Goal: Task Accomplishment & Management: Use online tool/utility

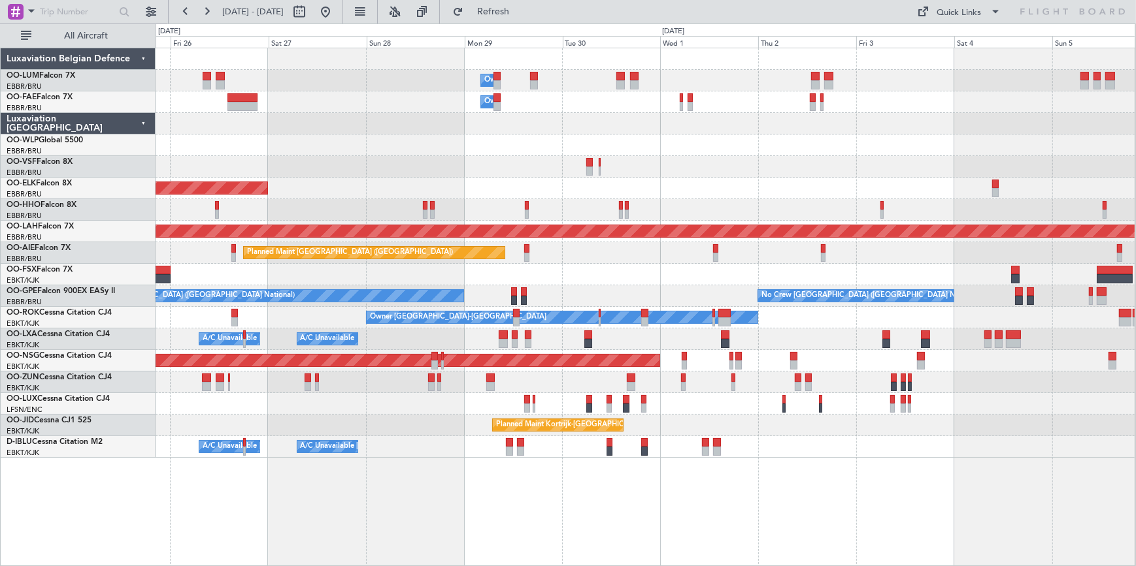
click at [206, 143] on div at bounding box center [644, 146] width 979 height 22
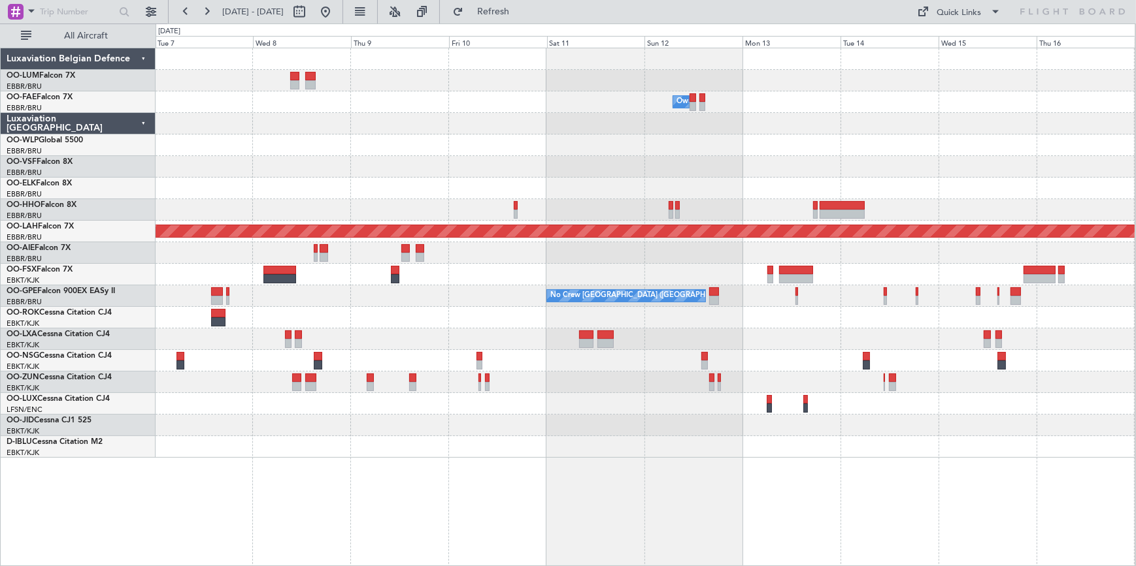
click at [0, 387] on html "[DATE] - [DATE] Refresh Quick Links All Aircraft Owner [GEOGRAPHIC_DATA] Planne…" at bounding box center [568, 283] width 1136 height 566
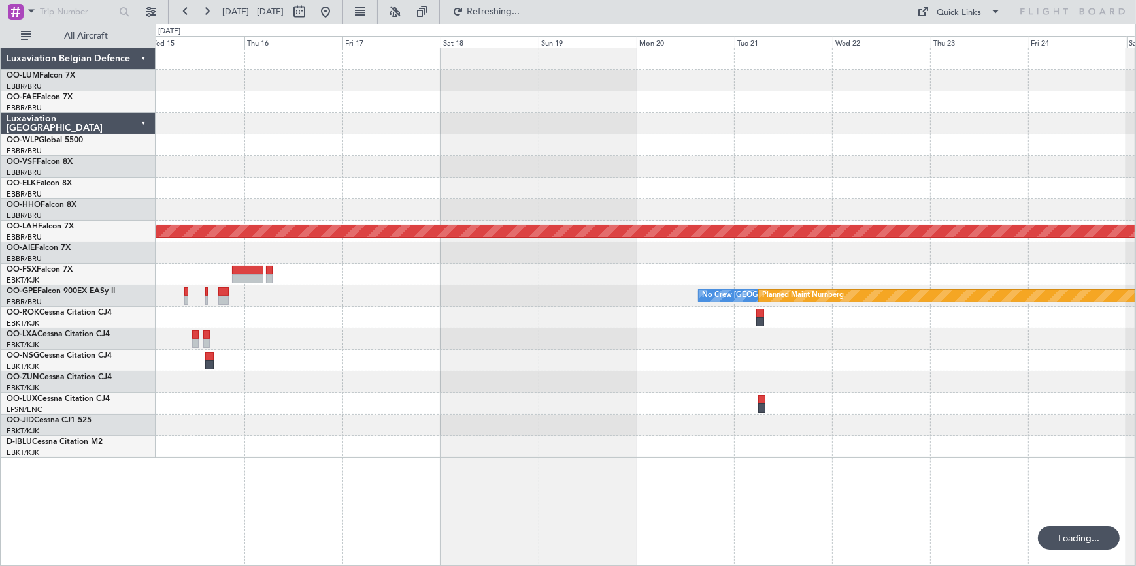
click at [456, 441] on div "Planned Maint Kortrijk-[GEOGRAPHIC_DATA] Planned [GEOGRAPHIC_DATA][PERSON_NAME]…" at bounding box center [644, 307] width 979 height 519
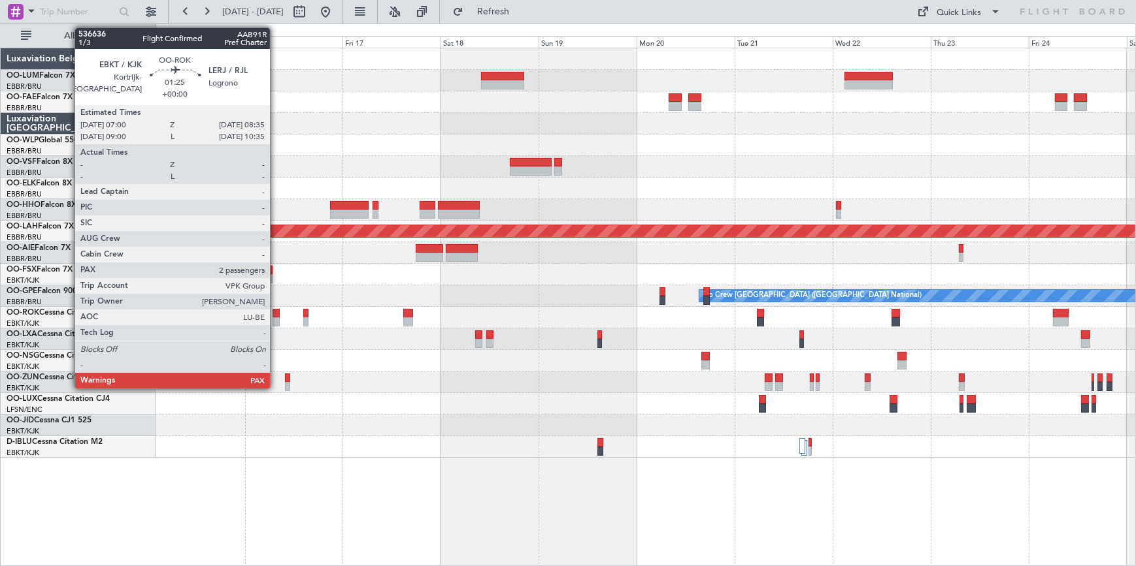
click at [276, 315] on div at bounding box center [275, 313] width 7 height 9
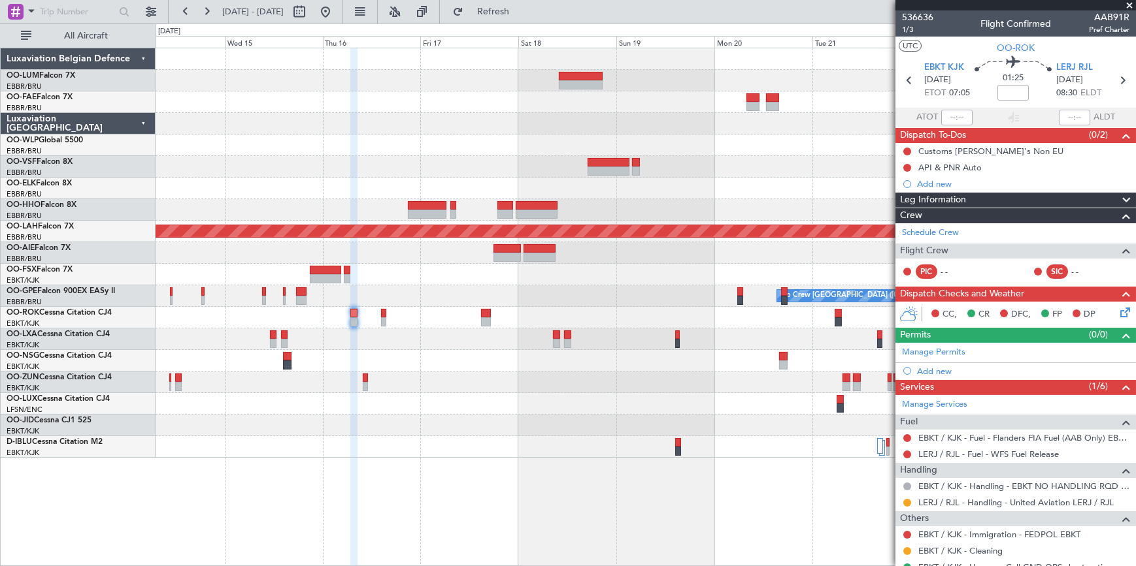
click at [499, 287] on div "Owner Melsbroek Air Base Planned [GEOGRAPHIC_DATA][PERSON_NAME]-[GEOGRAPHIC_DAT…" at bounding box center [644, 253] width 979 height 410
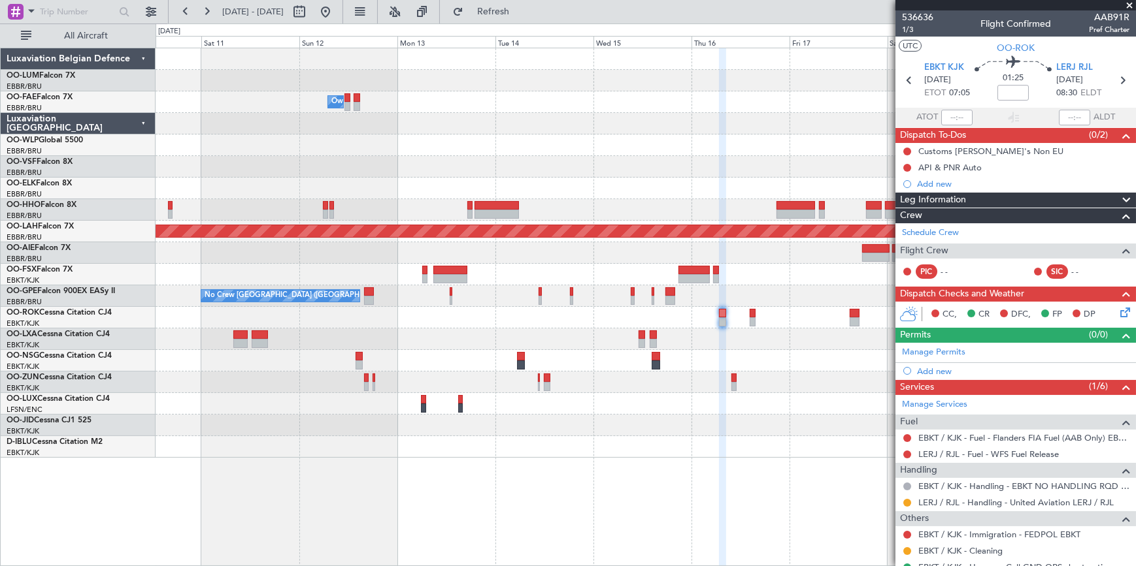
click at [614, 128] on div at bounding box center [644, 124] width 979 height 22
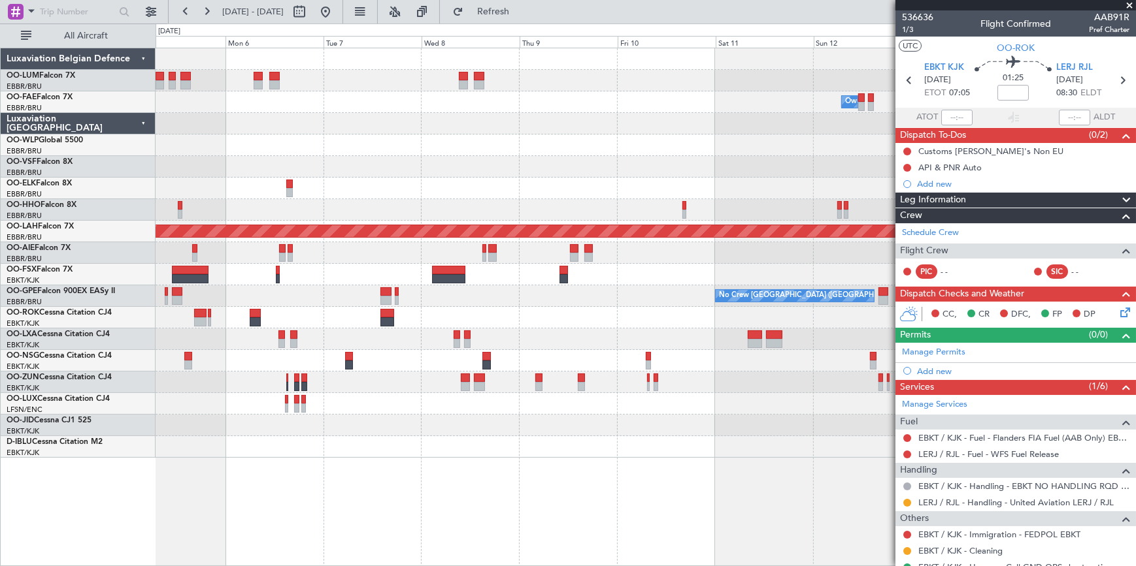
click at [878, 124] on div "Owner Melsbroek Air Base Planned [GEOGRAPHIC_DATA][PERSON_NAME]-[GEOGRAPHIC_DAT…" at bounding box center [644, 253] width 979 height 410
click at [1130, 5] on span at bounding box center [1128, 6] width 13 height 12
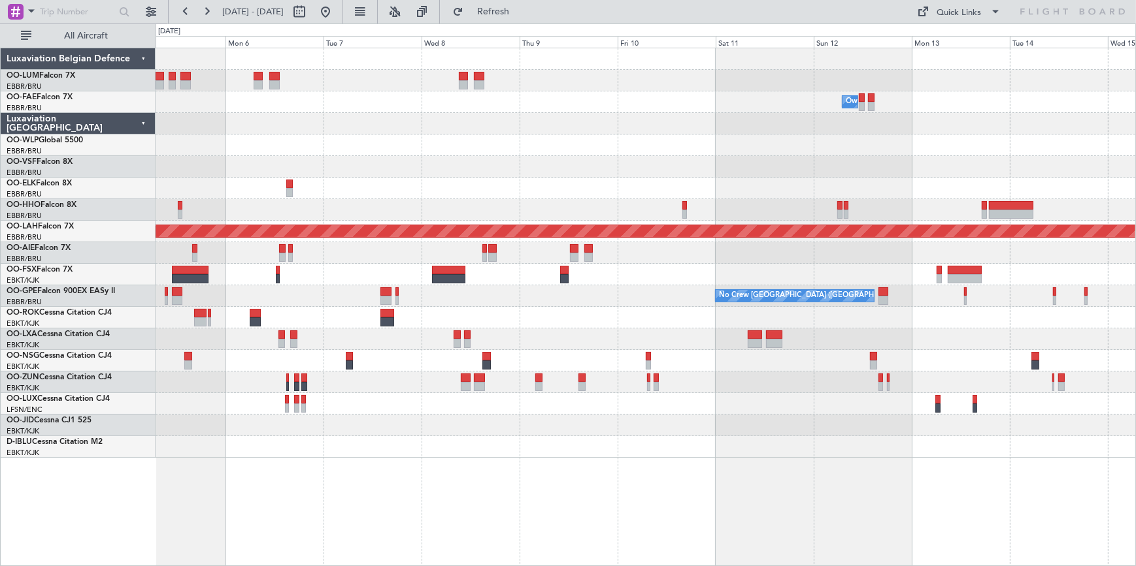
type input "0"
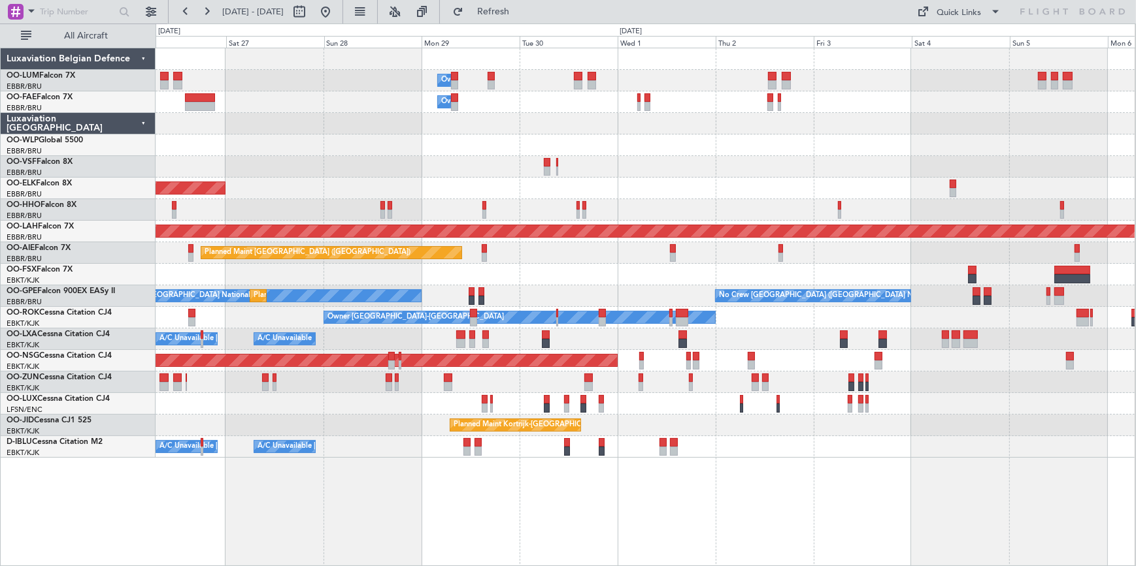
click at [1135, 162] on html "[DATE] - [DATE] Refresh Quick Links All Aircraft Owner [GEOGRAPHIC_DATA] Owner …" at bounding box center [568, 283] width 1136 height 566
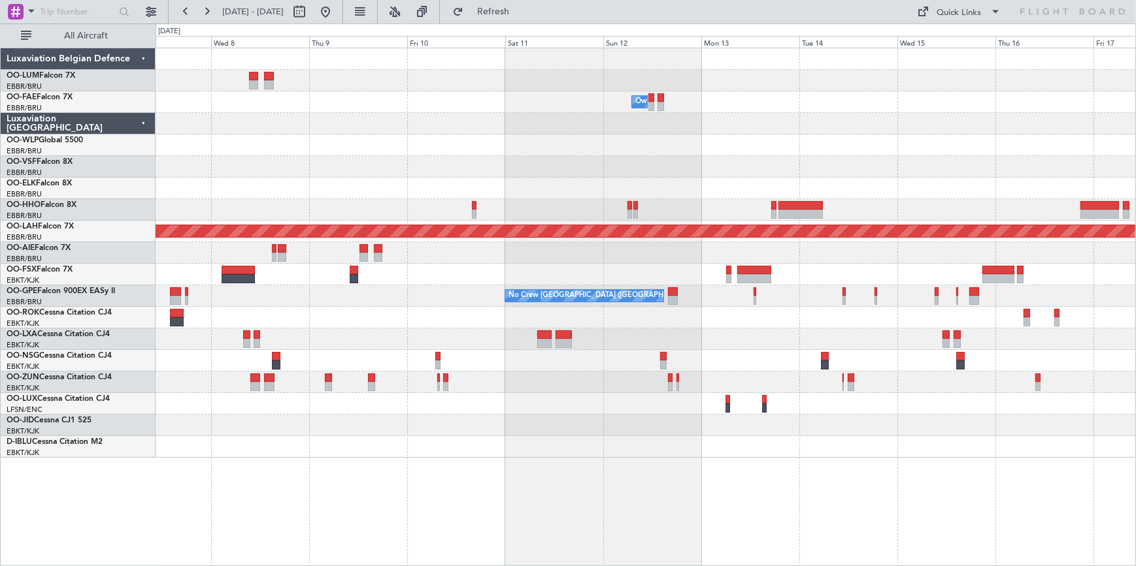
click at [293, 440] on div "Owner Melsbroek Air Base Planned [GEOGRAPHIC_DATA][PERSON_NAME]-[GEOGRAPHIC_DAT…" at bounding box center [645, 307] width 980 height 519
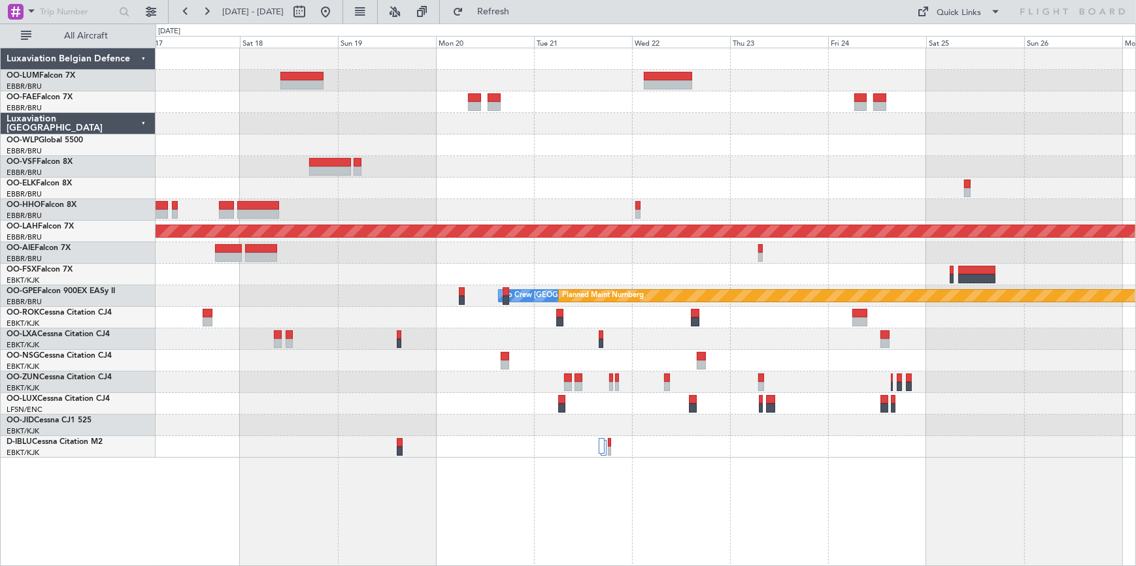
click at [0, 383] on html "[DATE] - [DATE] Refresh Quick Links All Aircraft Planned Maint [GEOGRAPHIC_DATA…" at bounding box center [568, 283] width 1136 height 566
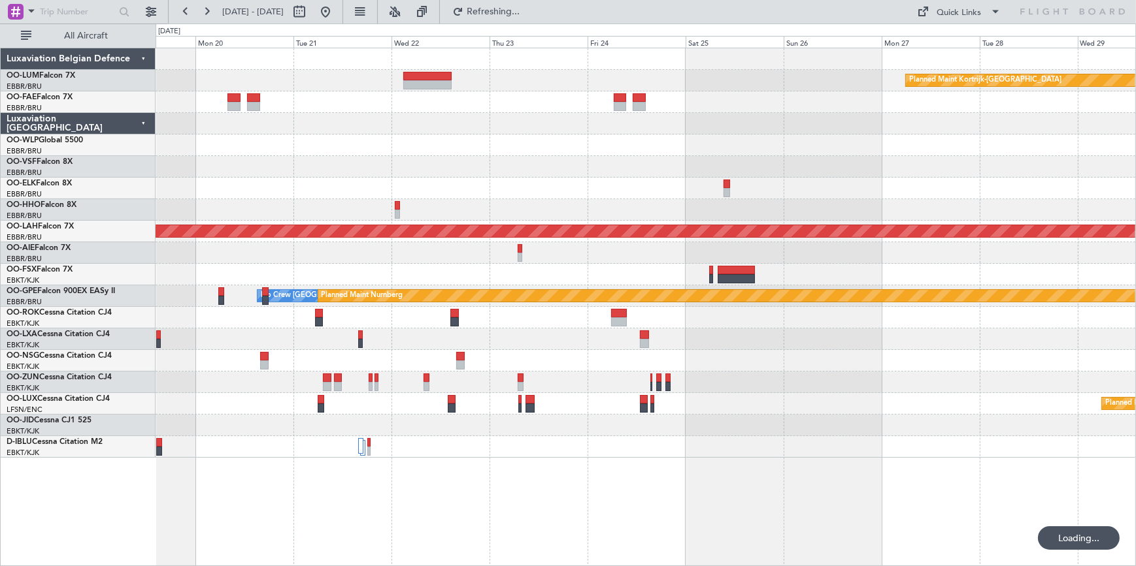
click at [464, 444] on div at bounding box center [644, 447] width 979 height 22
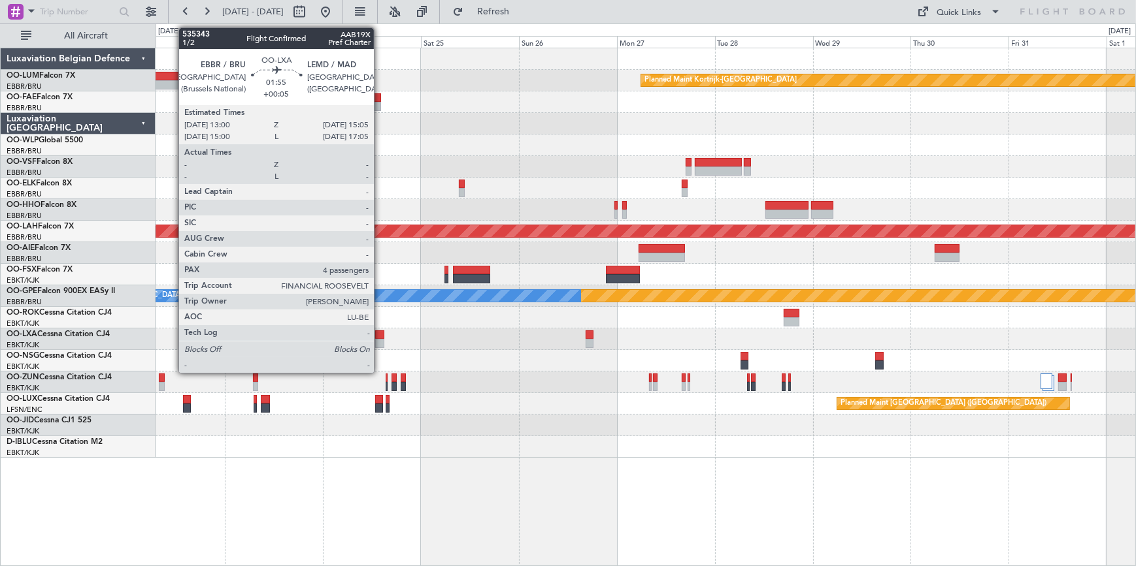
click at [380, 335] on div at bounding box center [379, 335] width 9 height 9
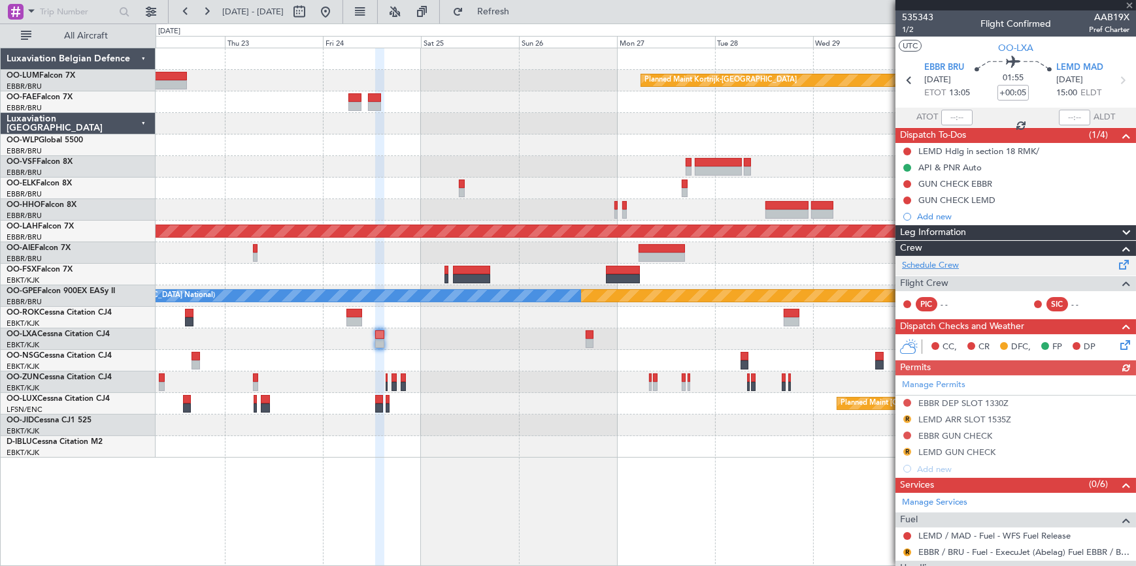
click at [947, 261] on link "Schedule Crew" at bounding box center [930, 265] width 57 height 13
click at [1130, 5] on span at bounding box center [1128, 6] width 13 height 12
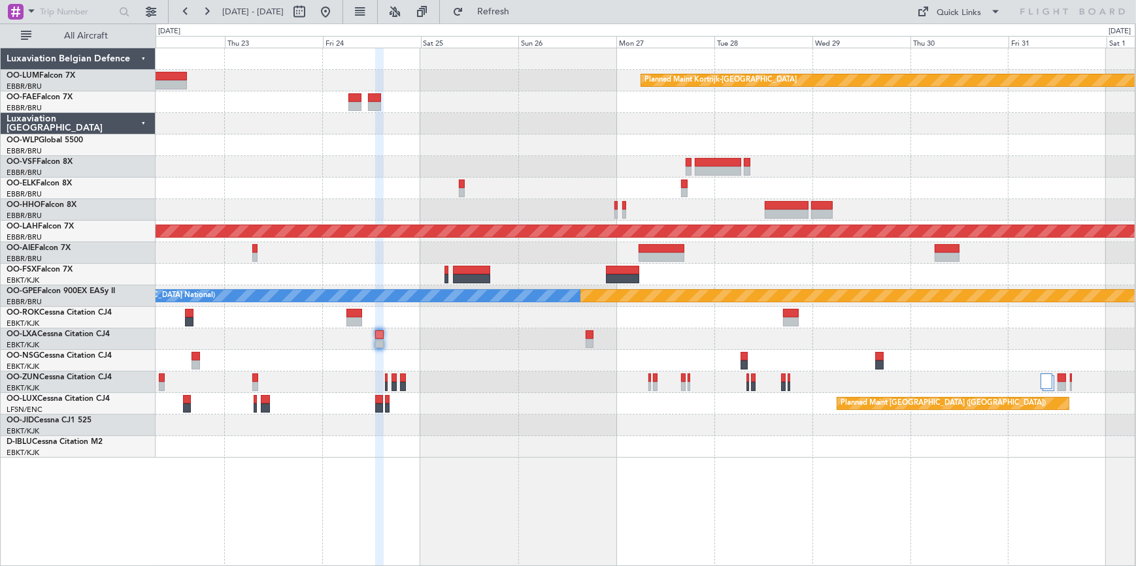
type input "0"
click at [336, 8] on button at bounding box center [325, 11] width 21 height 21
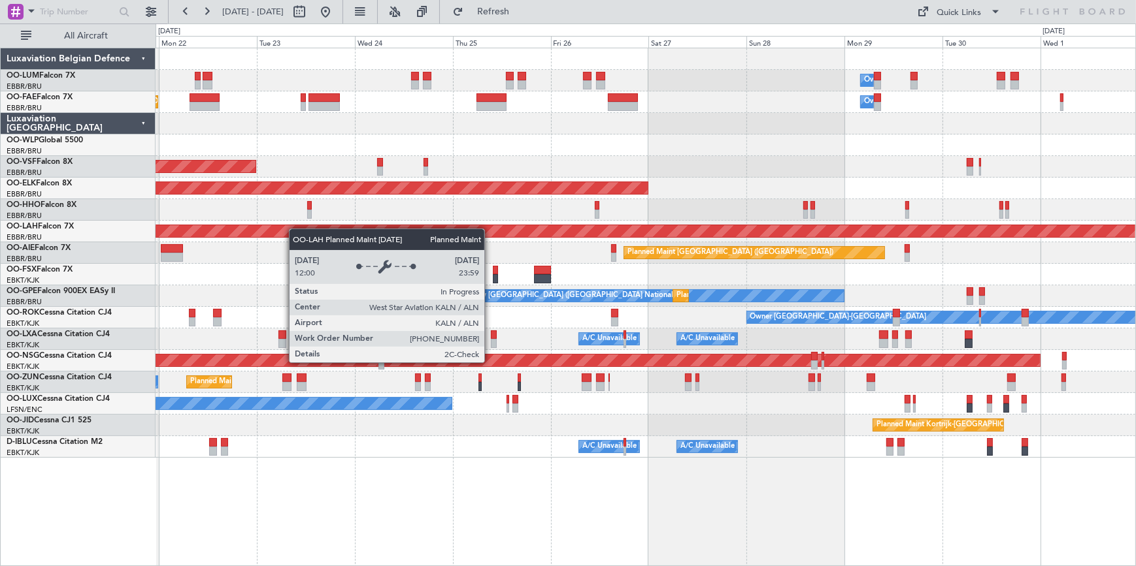
click at [107, 201] on div "Owner Melsbroek Air Base Planned Maint [GEOGRAPHIC_DATA] ([GEOGRAPHIC_DATA]) Ow…" at bounding box center [568, 295] width 1136 height 543
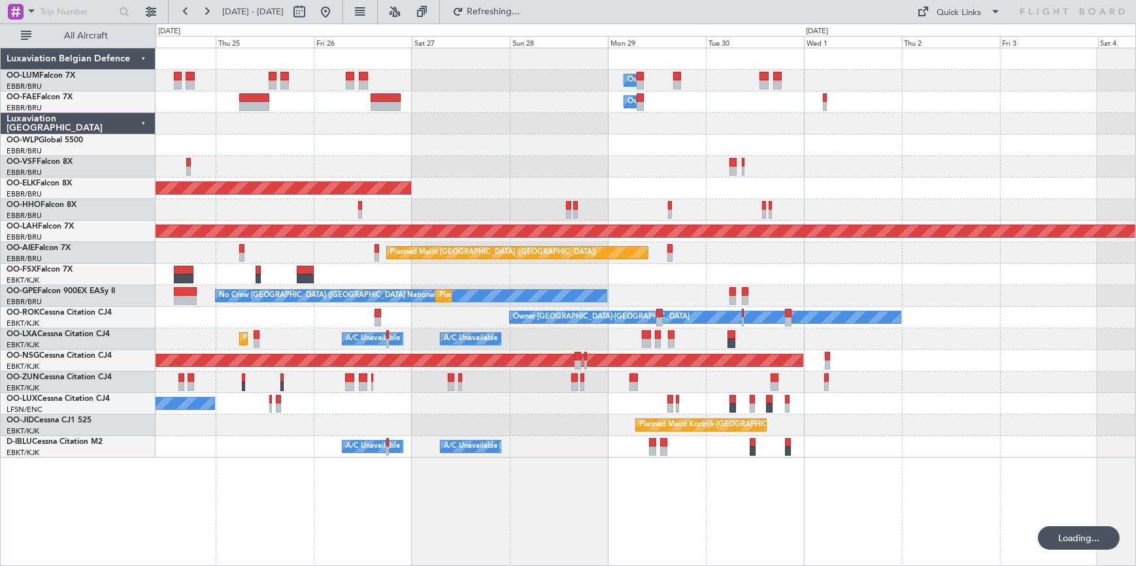
click at [512, 274] on div "Owner Melsbroek Air Base Owner [GEOGRAPHIC_DATA] Planned Maint [GEOGRAPHIC_DATA…" at bounding box center [644, 253] width 979 height 410
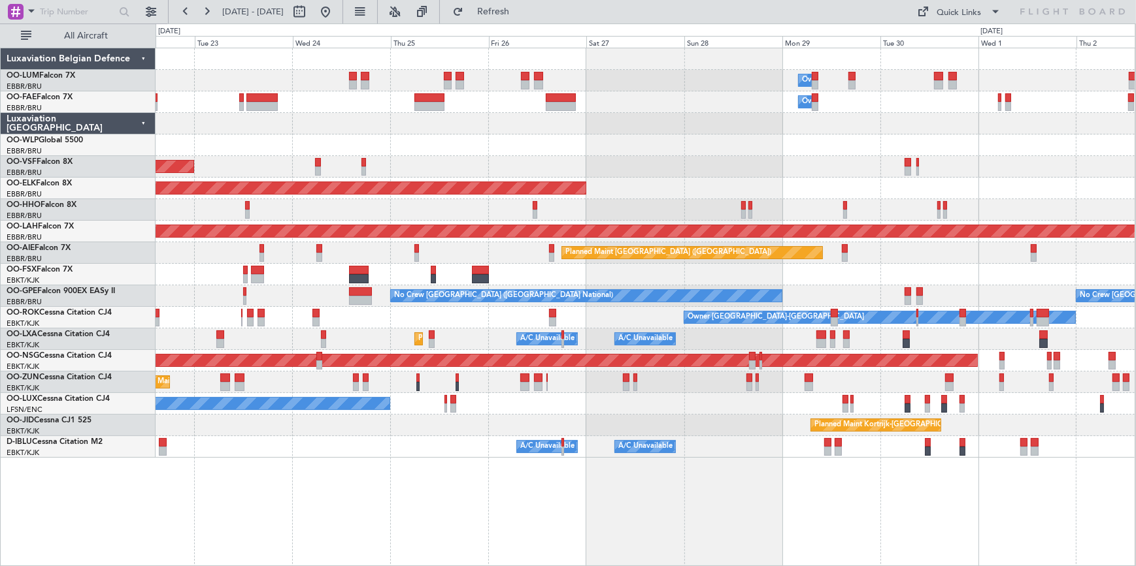
click at [898, 171] on div "Owner Melsbroek Air Base Owner Melsbroek Air Base Planned Maint Brussels (Bruss…" at bounding box center [644, 253] width 979 height 410
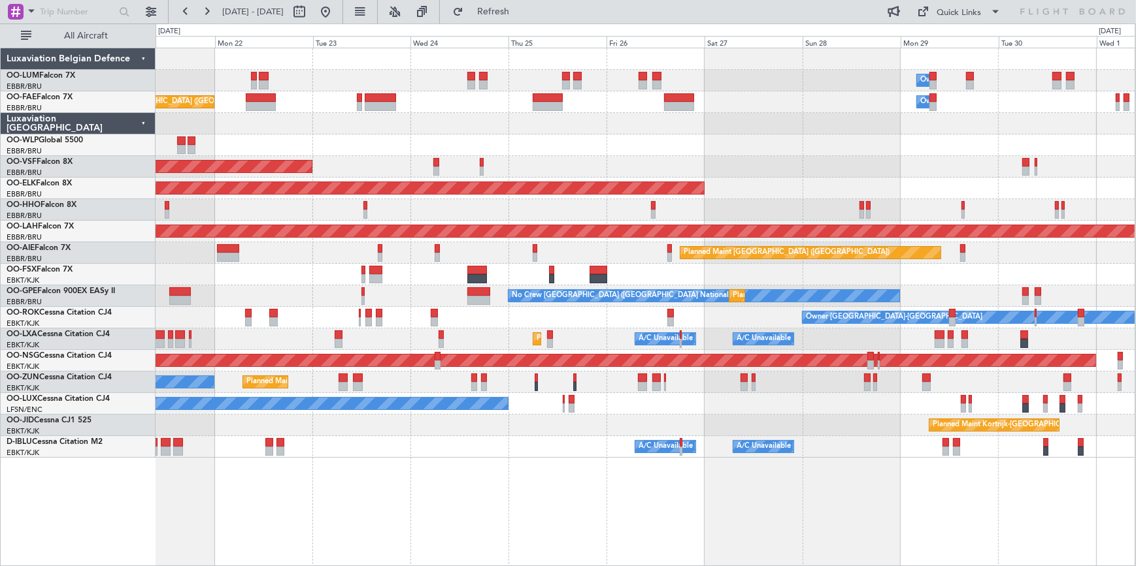
click at [265, 247] on div "Owner Melsbroek Air Base Planned Maint [GEOGRAPHIC_DATA] ([GEOGRAPHIC_DATA]) Pl…" at bounding box center [644, 253] width 979 height 410
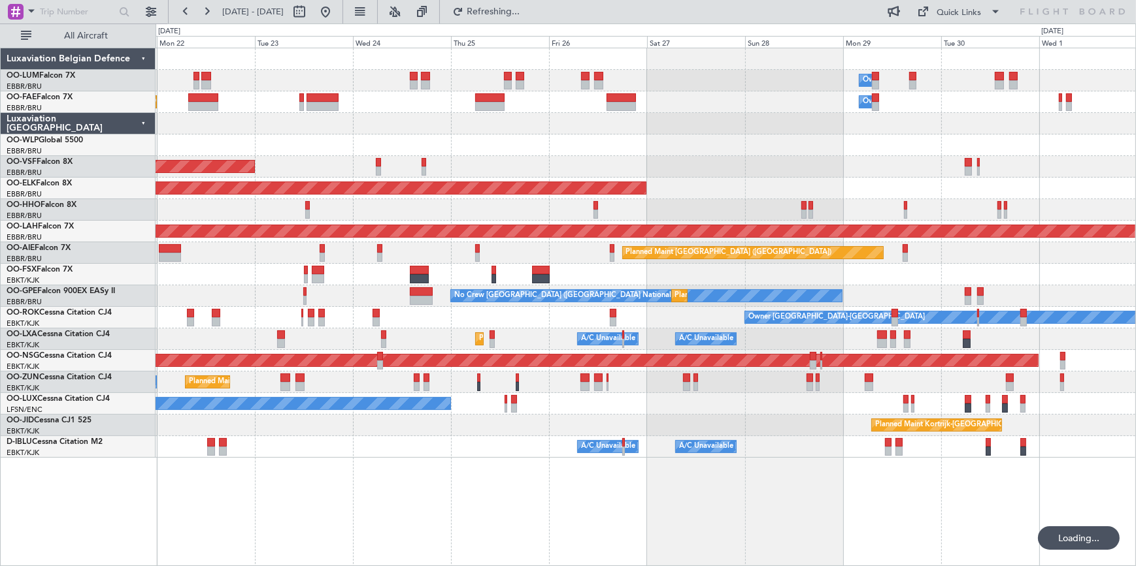
click at [594, 350] on div "Planned Maint [GEOGRAPHIC_DATA] ([GEOGRAPHIC_DATA])" at bounding box center [644, 361] width 979 height 22
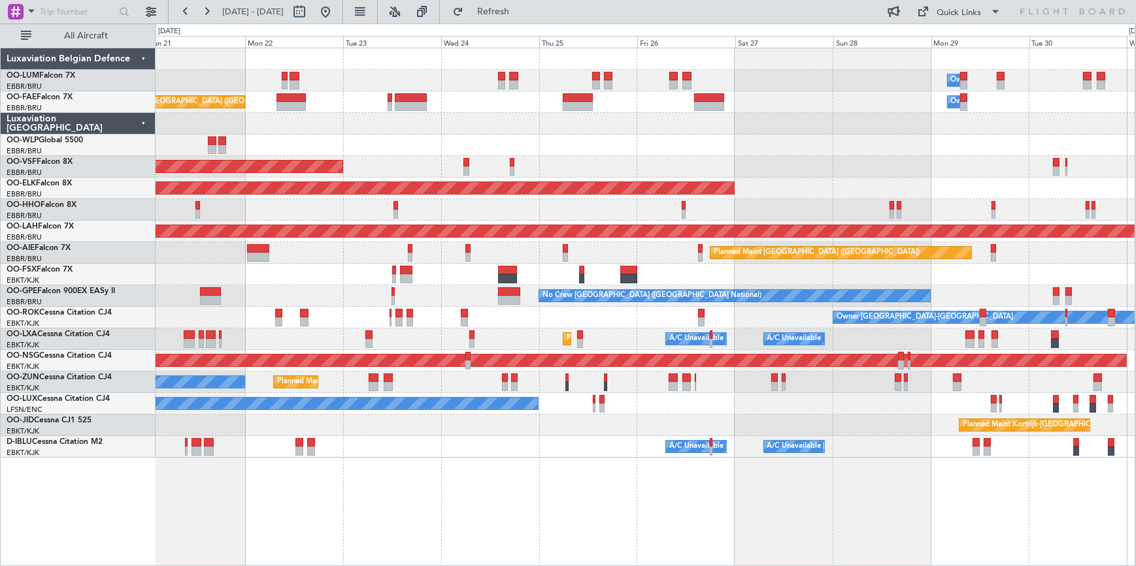
click at [672, 268] on div at bounding box center [644, 275] width 979 height 22
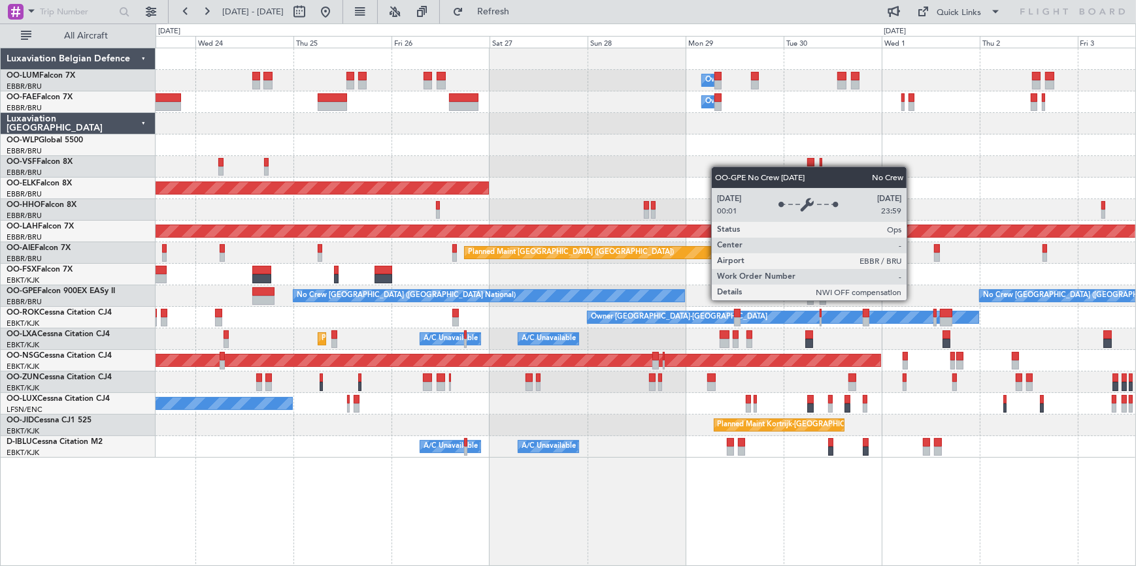
click at [666, 290] on div "No Crew [GEOGRAPHIC_DATA] ([GEOGRAPHIC_DATA] National)" at bounding box center [488, 296] width 391 height 12
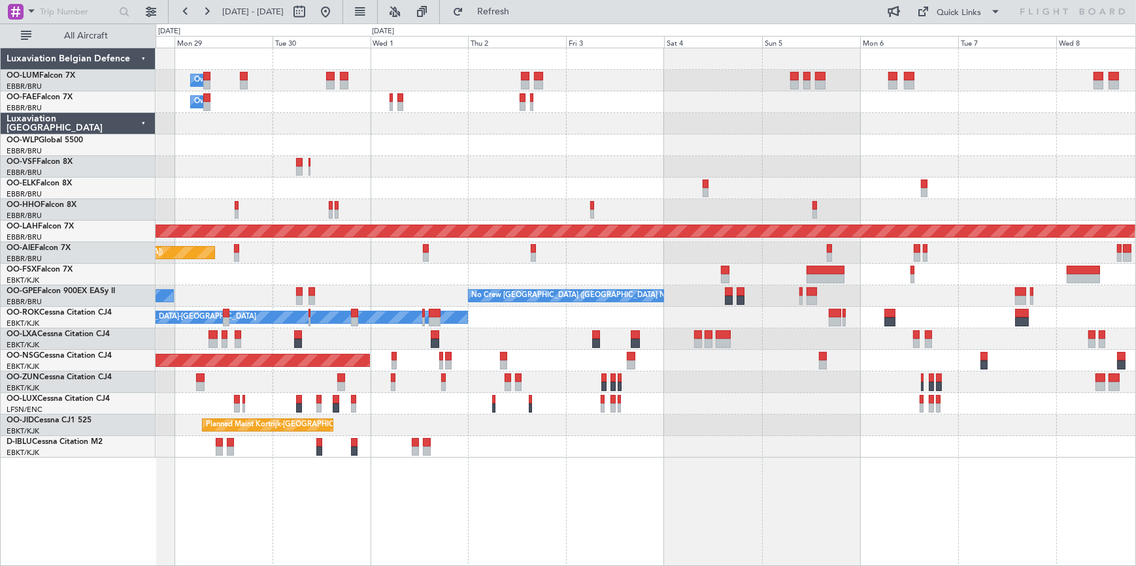
click at [387, 248] on div "Owner Melsbroek Air Base Owner [GEOGRAPHIC_DATA] Planned Maint [GEOGRAPHIC_DATA…" at bounding box center [644, 253] width 979 height 410
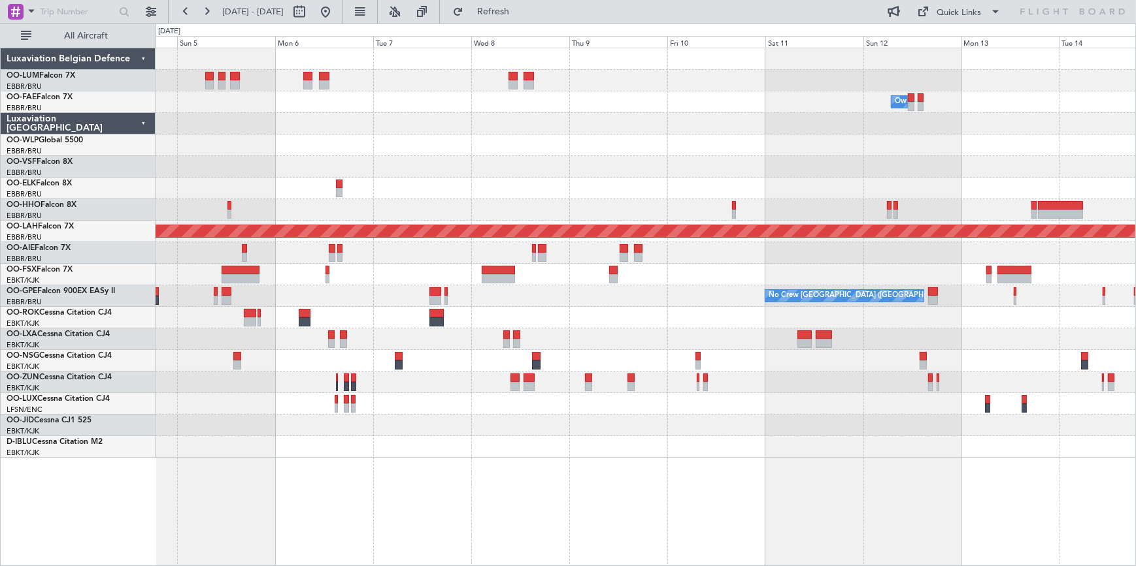
click at [346, 265] on div "Owner Melsbroek Air Base Planned [GEOGRAPHIC_DATA][PERSON_NAME]-[GEOGRAPHIC_DAT…" at bounding box center [644, 253] width 979 height 410
click at [346, 265] on div at bounding box center [644, 275] width 979 height 22
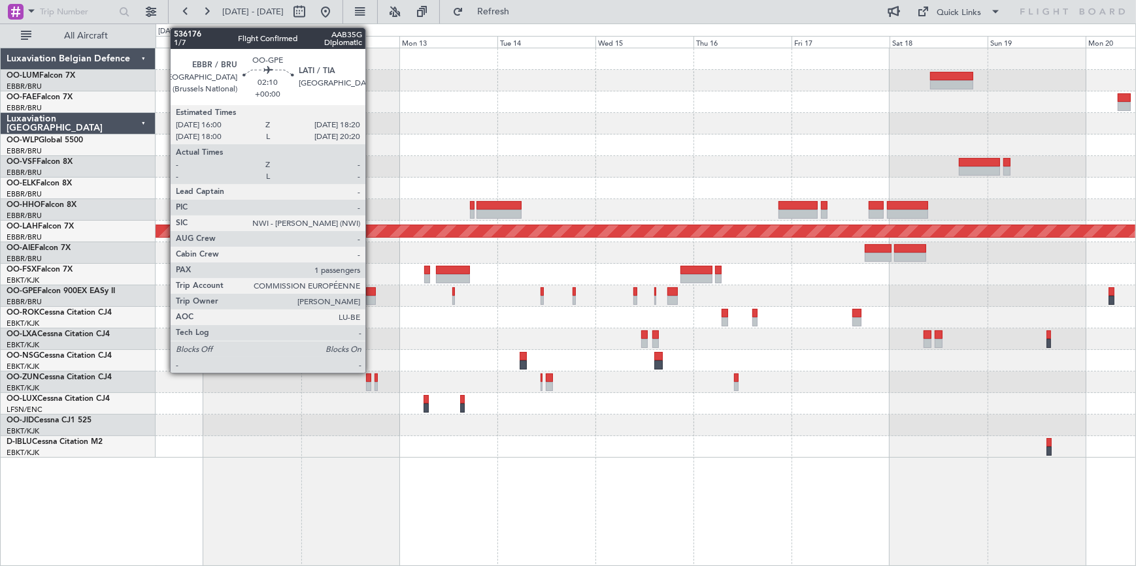
click at [371, 297] on div at bounding box center [371, 300] width 10 height 9
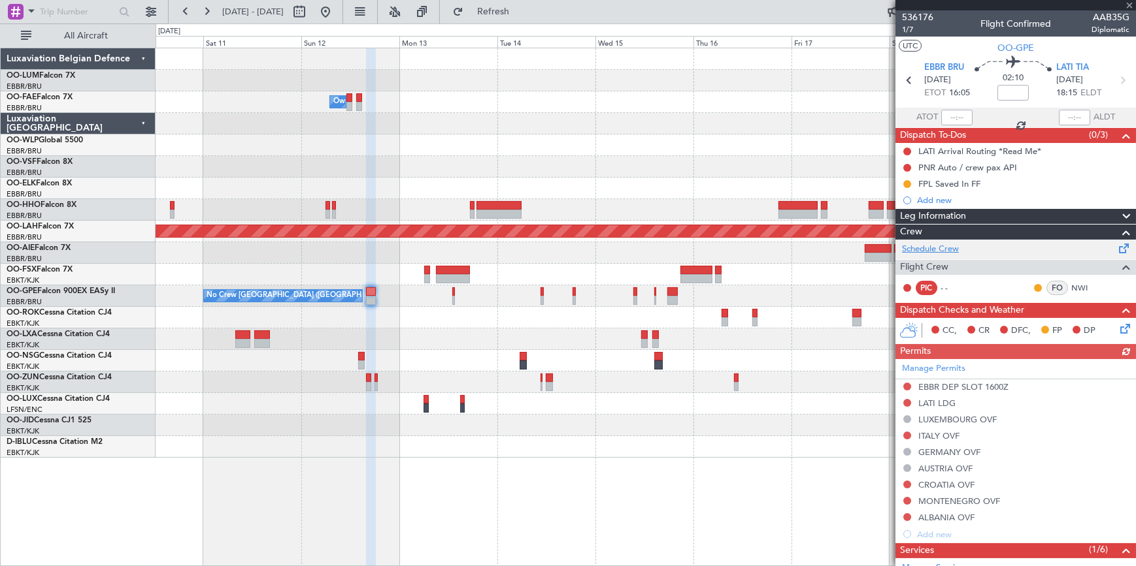
click at [949, 250] on link "Schedule Crew" at bounding box center [930, 249] width 57 height 13
